Goal: Task Accomplishment & Management: Manage account settings

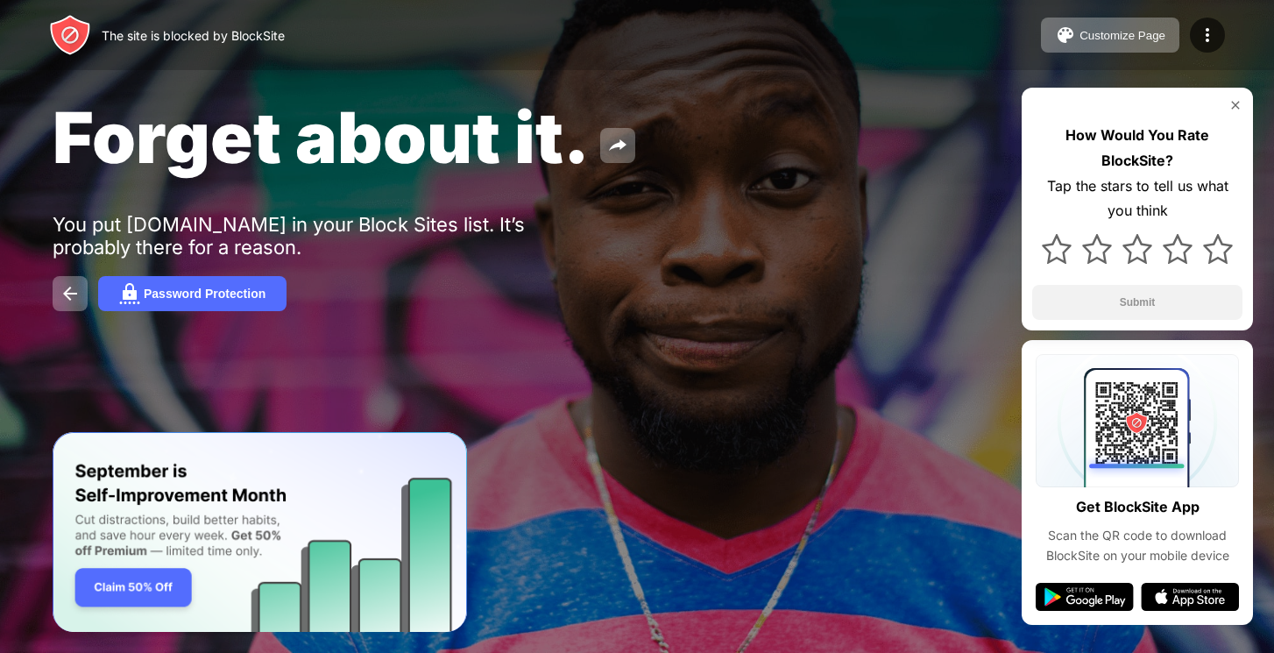
click at [737, 337] on div "Forget about it. You put facebook.com in your Block Sites list. It’s probably t…" at bounding box center [637, 203] width 1274 height 406
click at [650, 143] on div "Forget about it." at bounding box center [520, 137] width 935 height 85
